Goal: Information Seeking & Learning: Learn about a topic

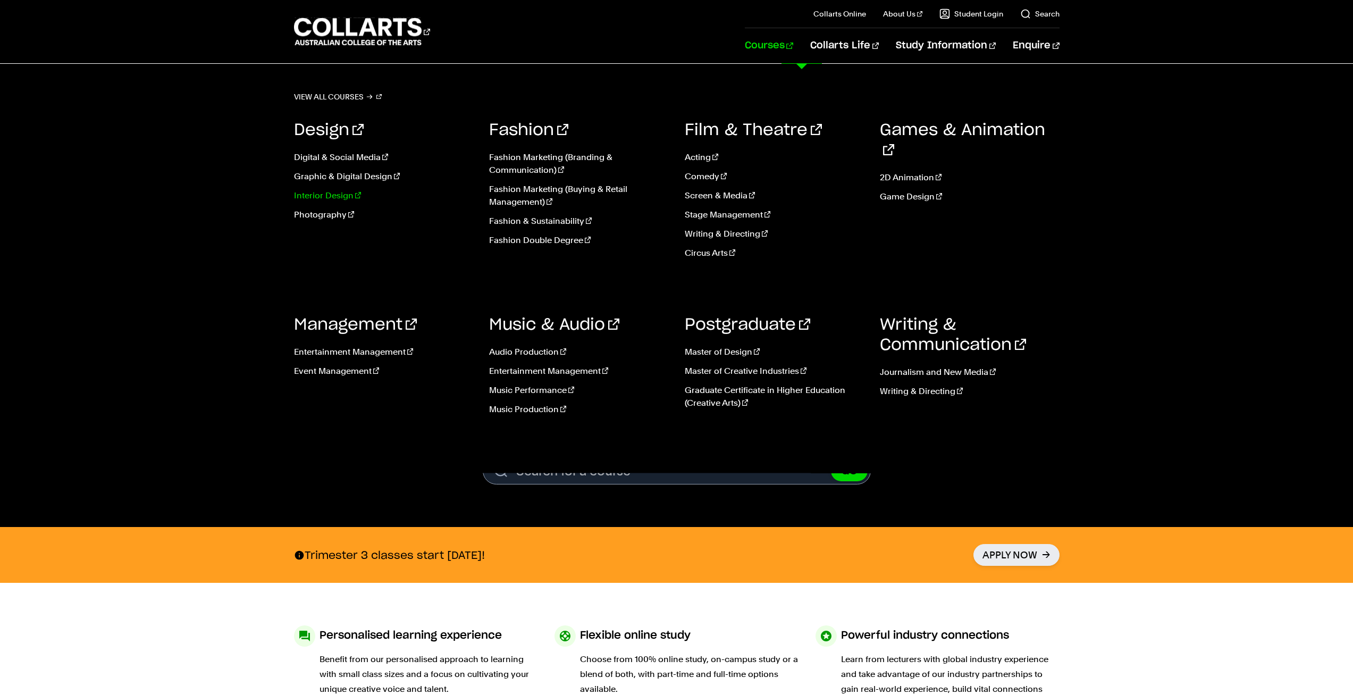
click at [335, 199] on link "Interior Design" at bounding box center [384, 195] width 180 height 13
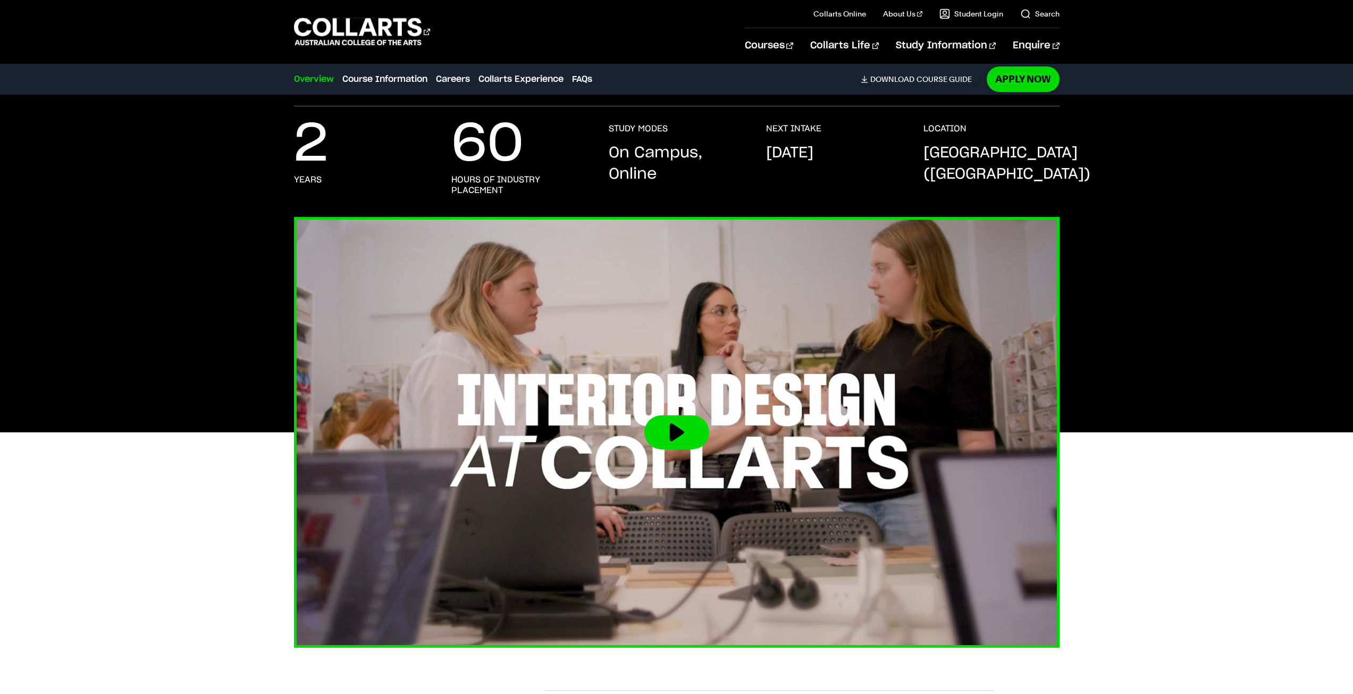
scroll to position [159, 0]
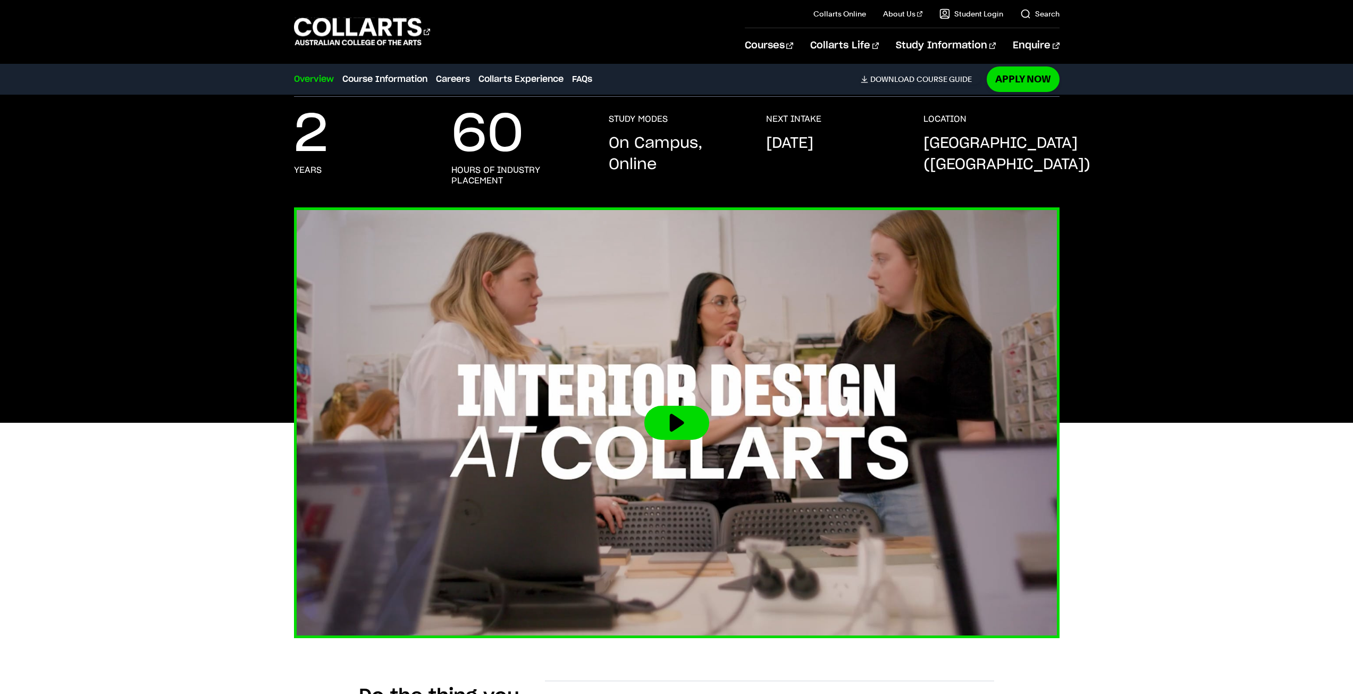
click at [677, 419] on button at bounding box center [676, 423] width 65 height 34
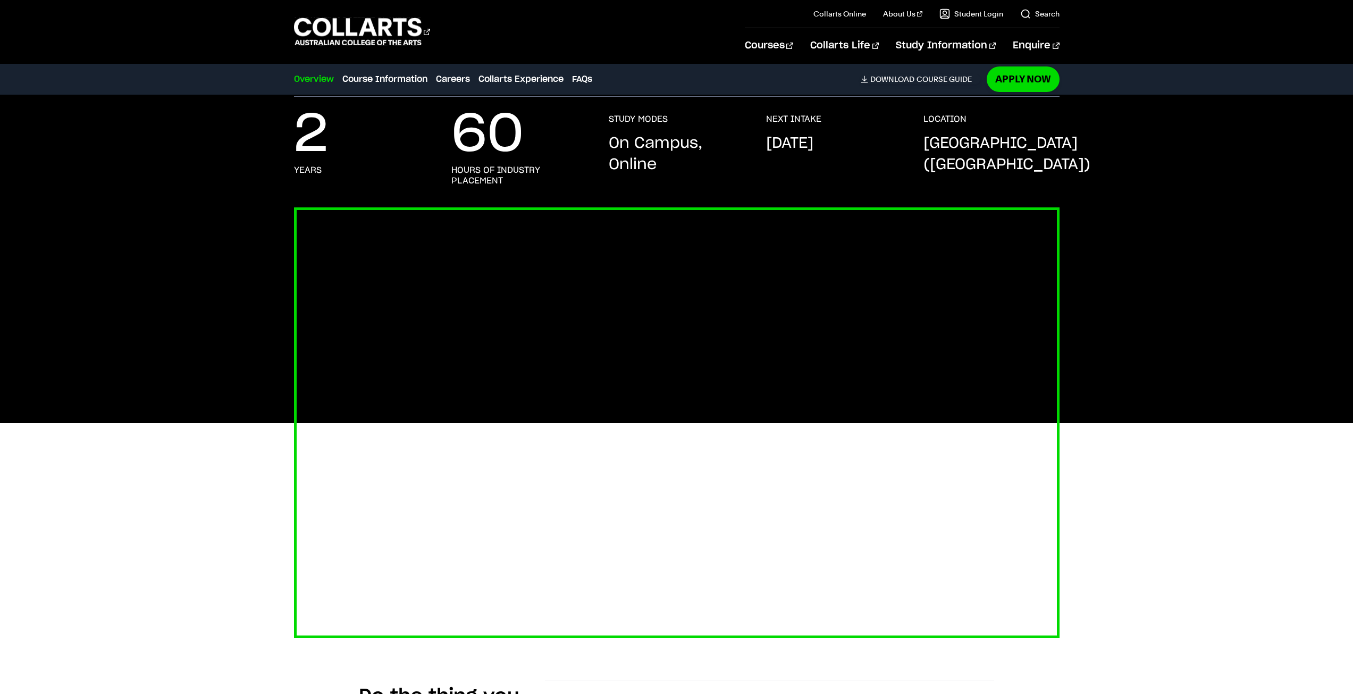
scroll to position [213, 0]
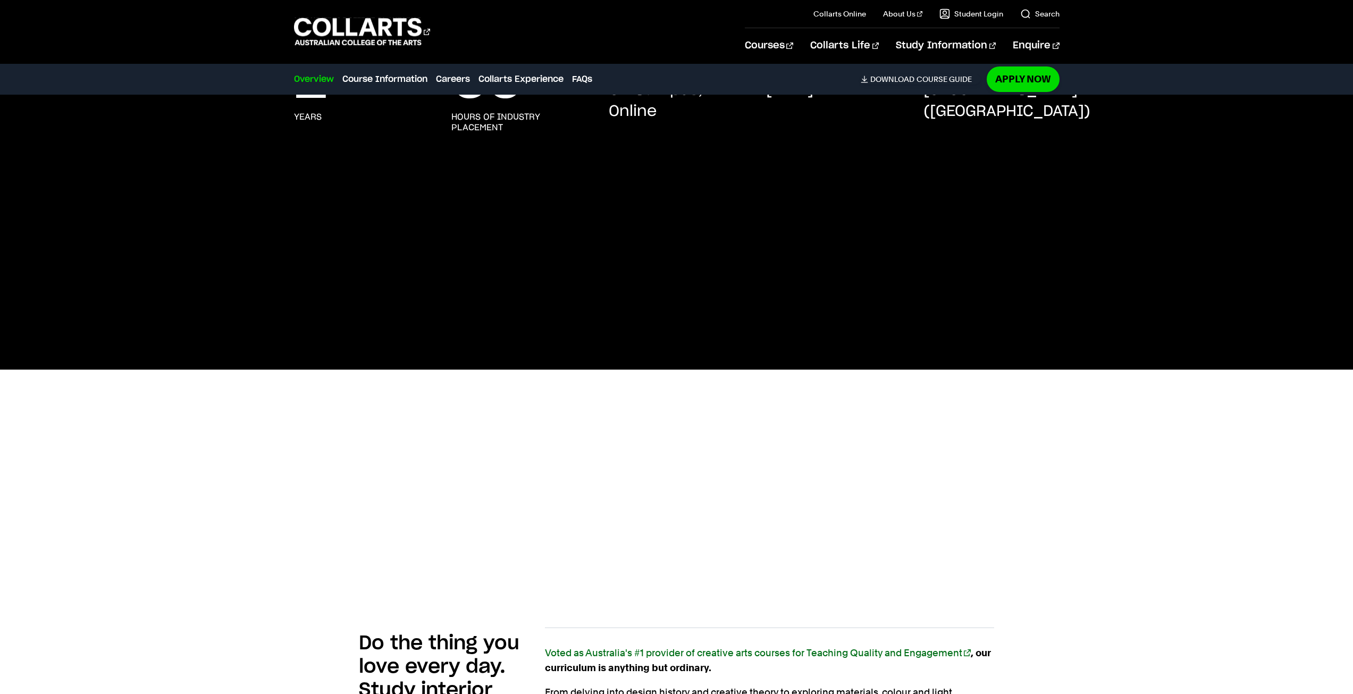
click at [1114, 316] on div at bounding box center [677, 369] width 996 height 431
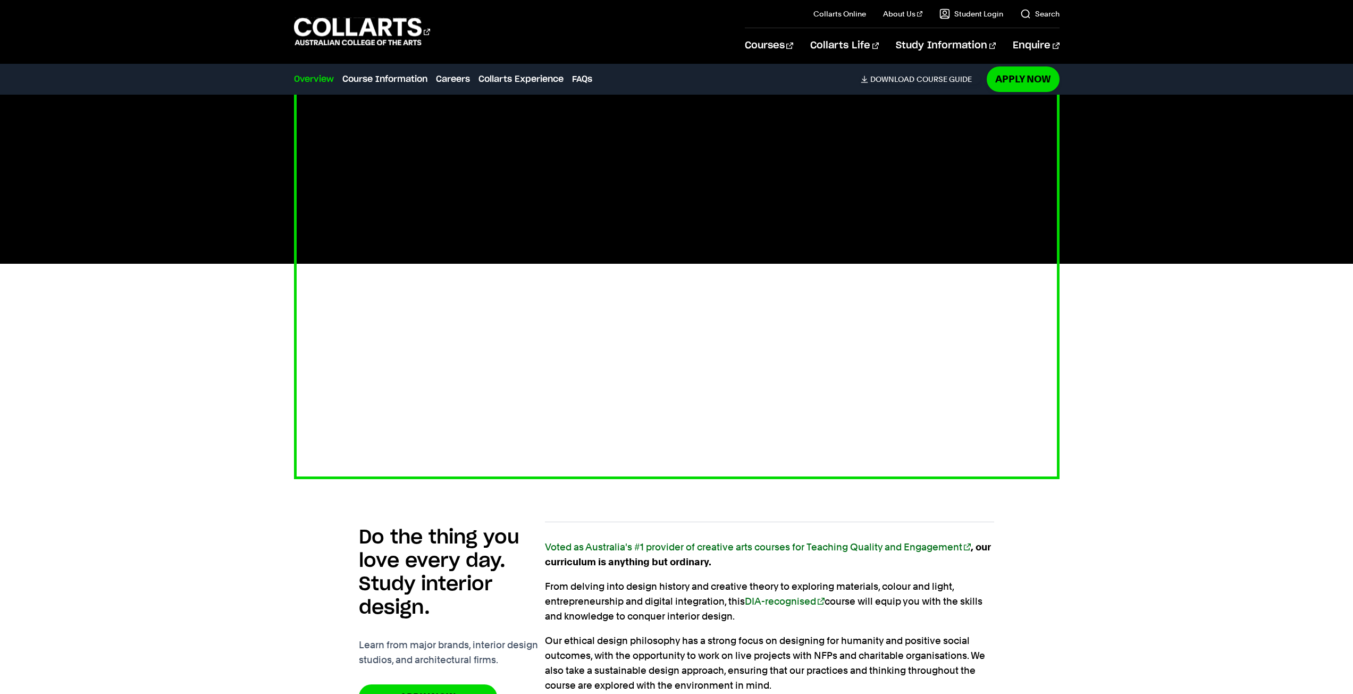
scroll to position [319, 0]
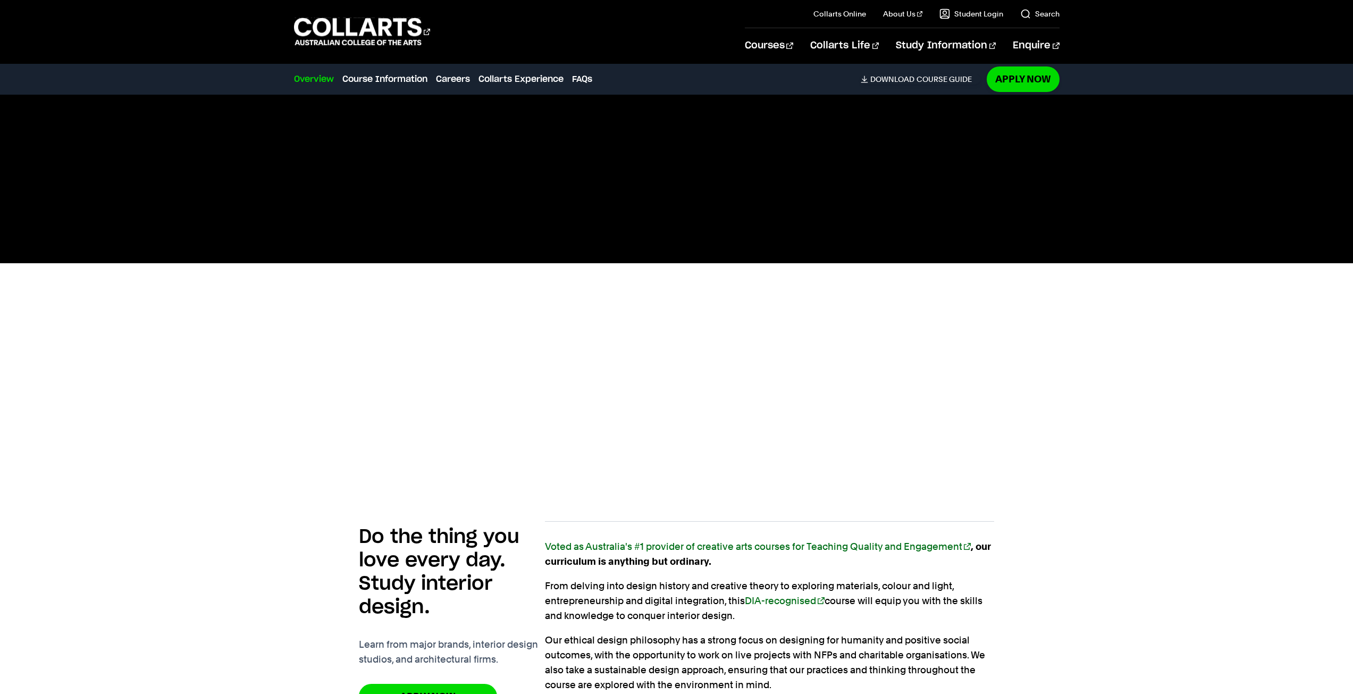
click at [194, 540] on div "Do the thing you love every day. Study interior design. Learn from major brands…" at bounding box center [677, 697] width 996 height 438
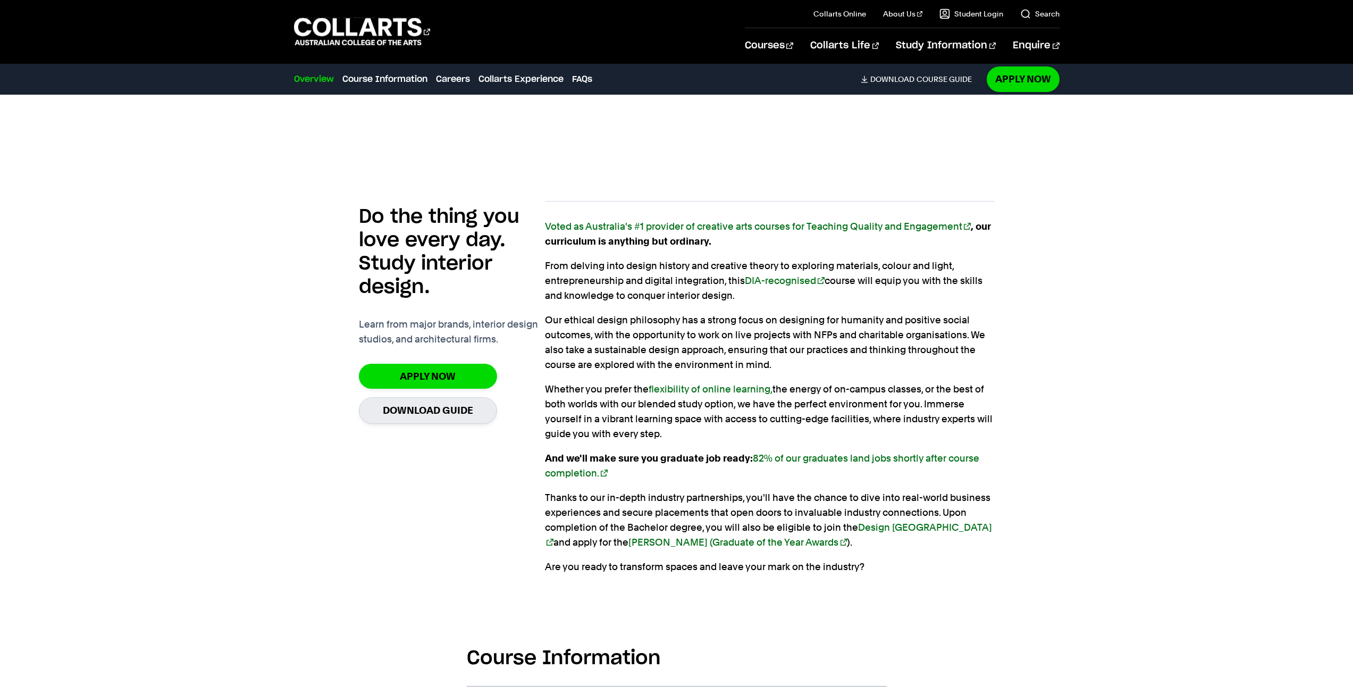
scroll to position [638, 0]
drag, startPoint x: 719, startPoint y: 242, endPoint x: 547, endPoint y: 223, distance: 173.3
click at [547, 223] on p "Voted as Australia's #1 provider of creative arts courses for Teaching Quality …" at bounding box center [769, 235] width 449 height 30
copy strong "Voted as Australia's #1 provider of creative arts courses for Teaching Quality …"
click at [774, 258] on div "Voted as Australia's #1 provider of creative arts courses for Teaching Quality …" at bounding box center [769, 397] width 449 height 355
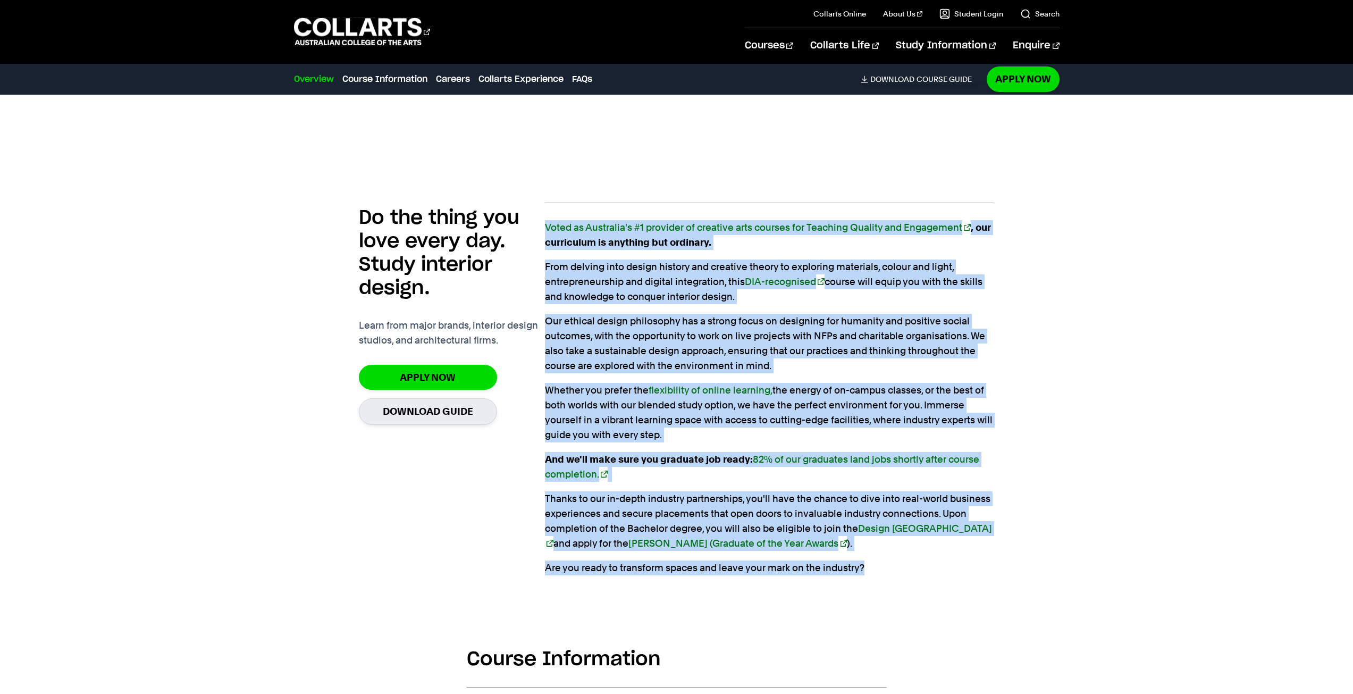
drag, startPoint x: 872, startPoint y: 573, endPoint x: 546, endPoint y: 225, distance: 476.9
click at [546, 225] on div "Voted as Australia's #1 provider of creative arts courses for Teaching Quality …" at bounding box center [769, 397] width 449 height 355
copy div "Lorem ip Dolorsita'c #9 adipisci el seddoeiu temp incidid utl Etdolore Magnaal …"
click at [978, 291] on p "From delving into design history and creative theory to exploring materials, co…" at bounding box center [769, 281] width 449 height 45
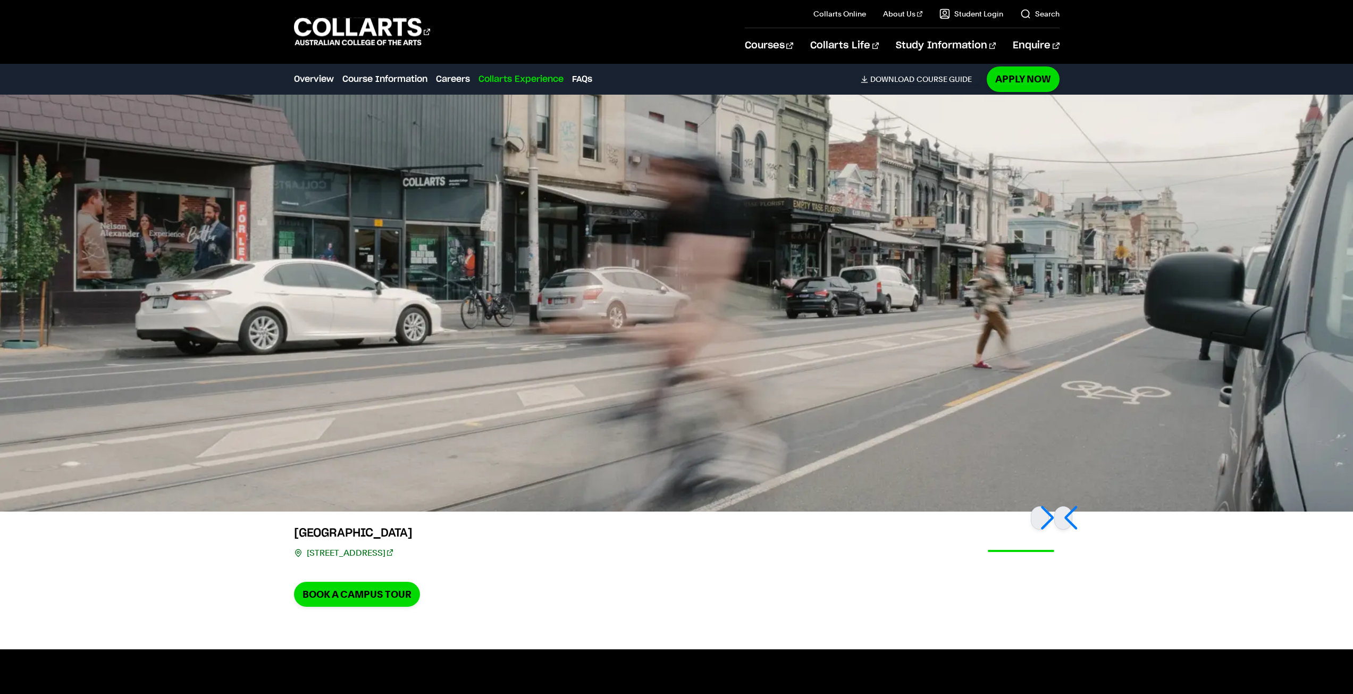
scroll to position [2605, 0]
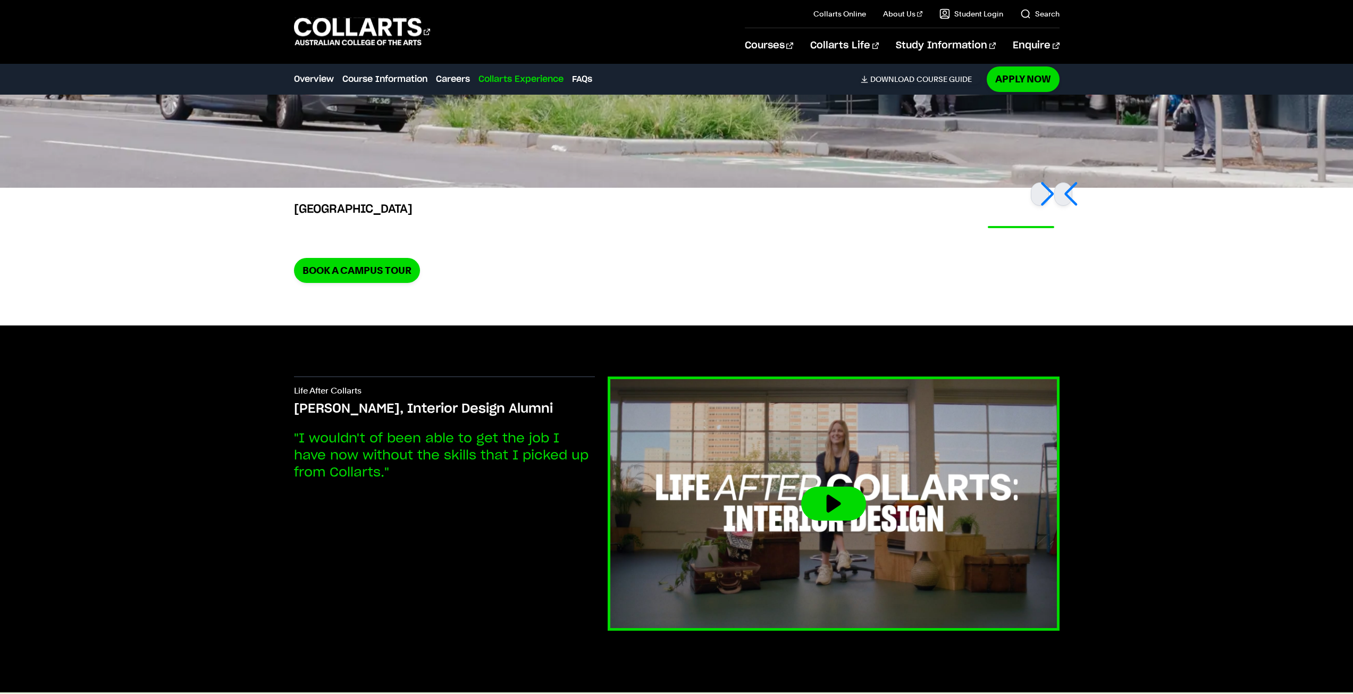
click at [732, 499] on img at bounding box center [833, 504] width 497 height 280
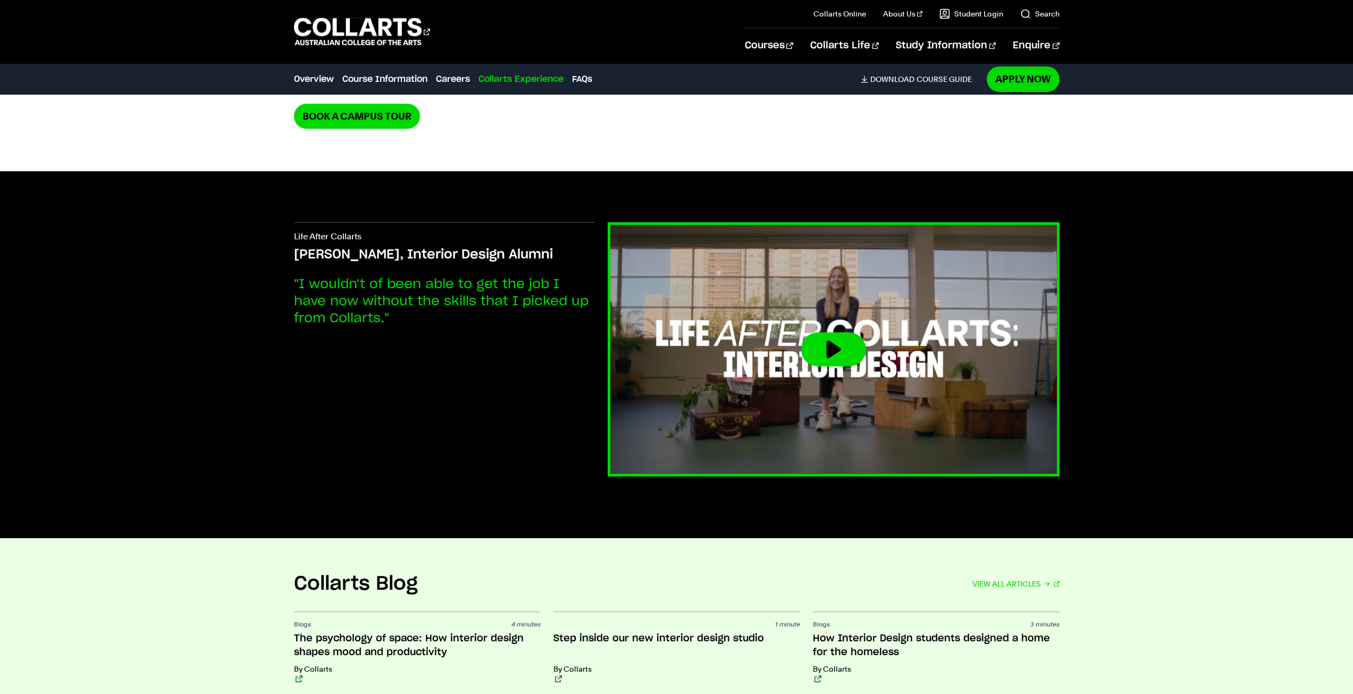
scroll to position [2765, 0]
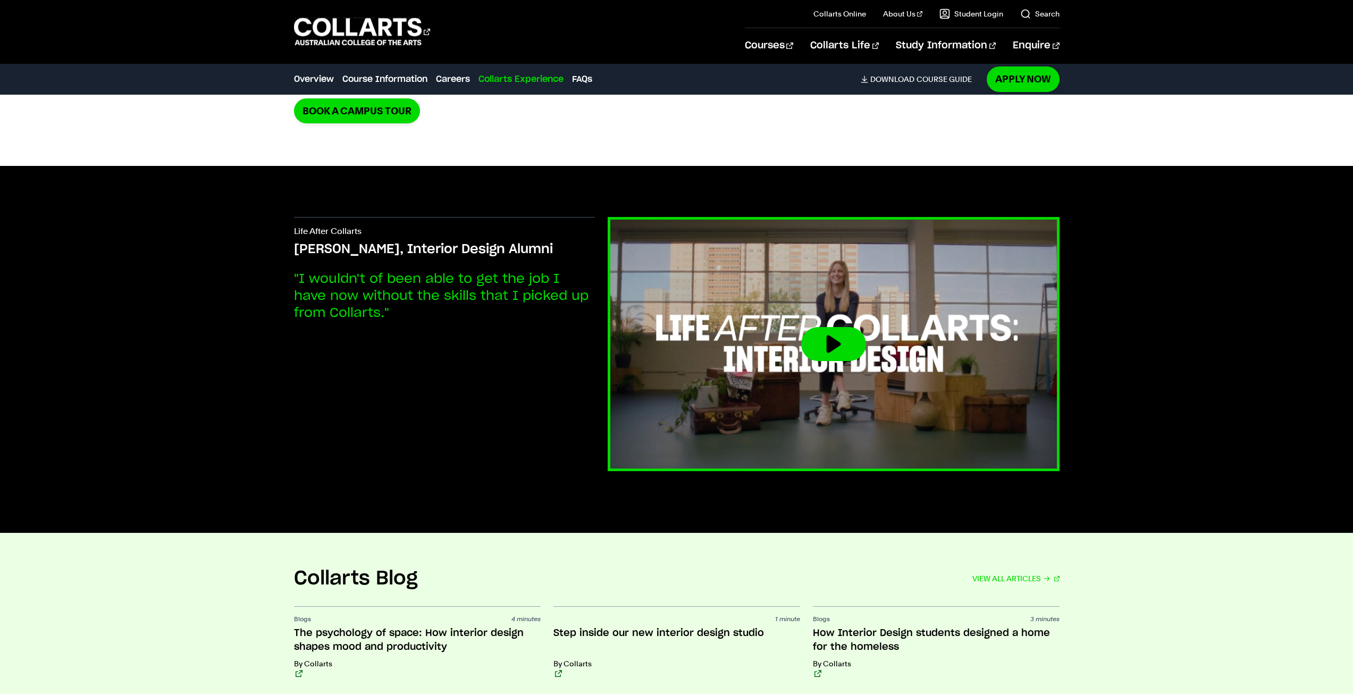
click at [842, 349] on button at bounding box center [833, 344] width 65 height 34
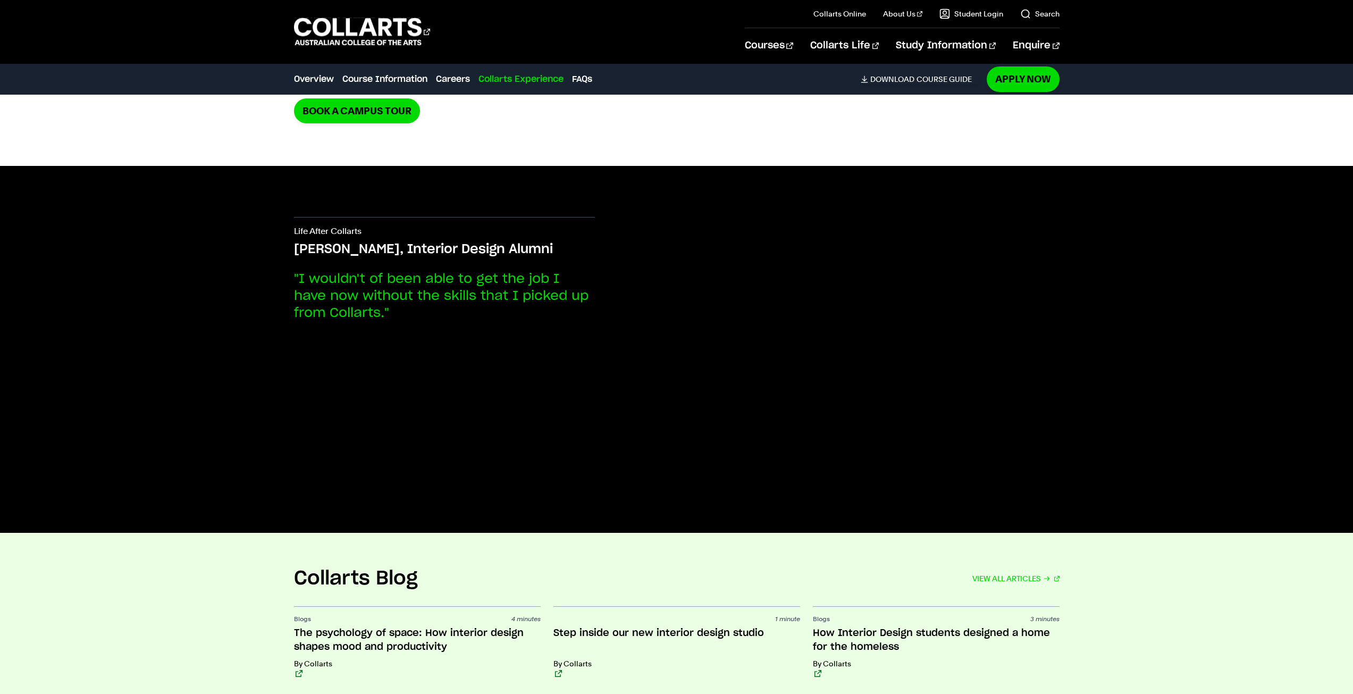
drag, startPoint x: 1106, startPoint y: 331, endPoint x: 1165, endPoint y: 595, distance: 270.1
click at [1165, 596] on div "Collarts Blog VIEW ALL ARTICLES Blogs 4 minutes The psychology of space: How in…" at bounding box center [677, 622] width 996 height 111
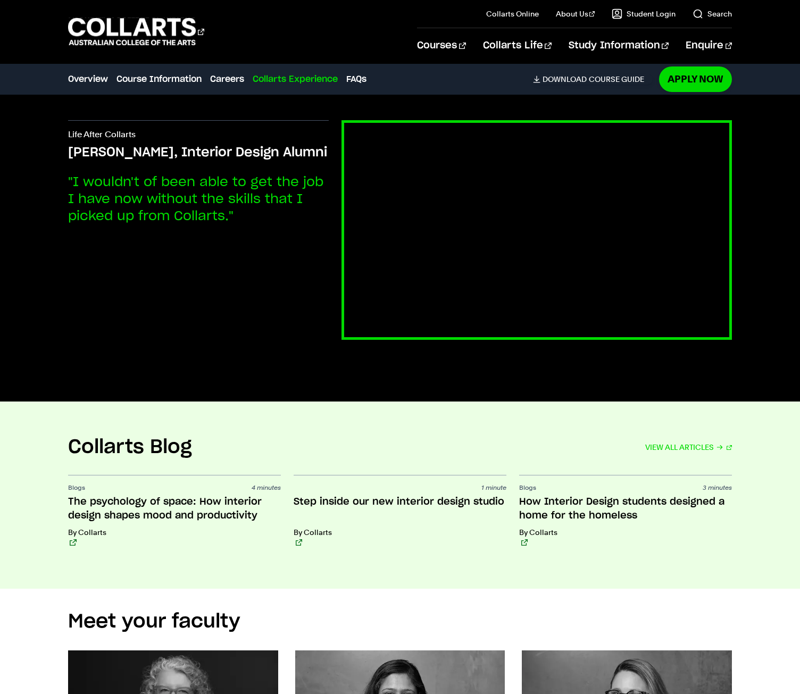
scroll to position [2637, 0]
